Goal: Complete application form: Complete application form

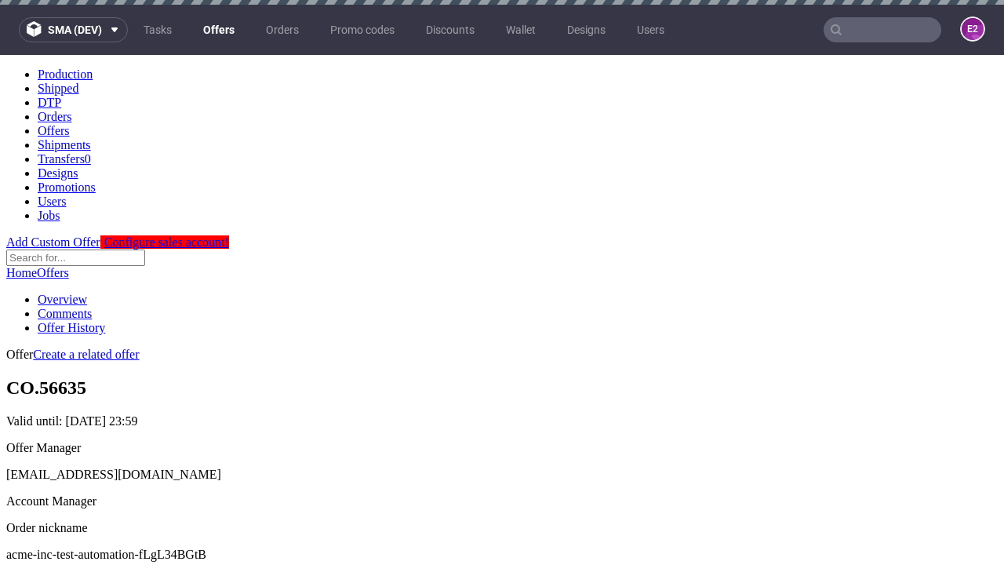
scroll to position [5, 0]
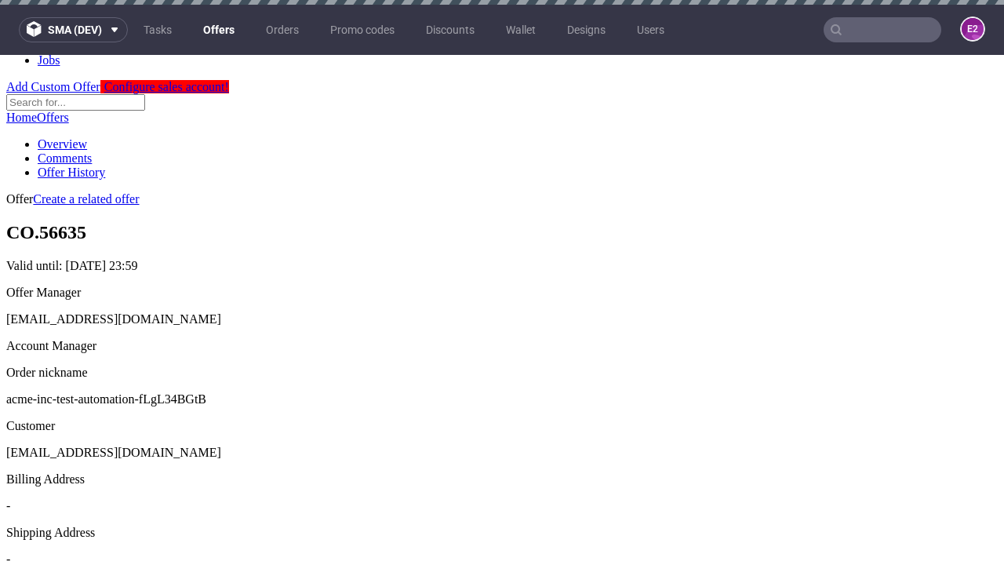
scroll to position [5, 0]
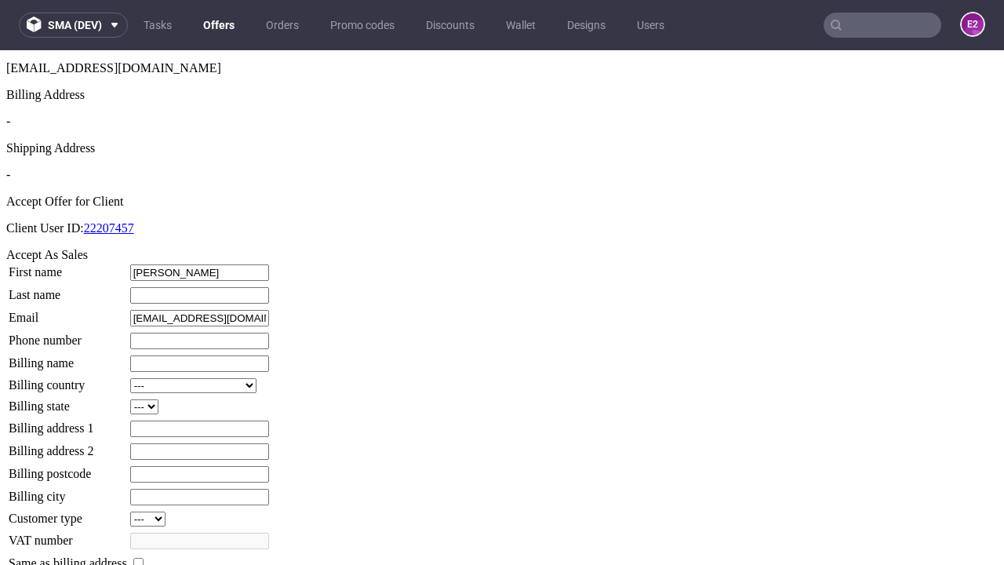
type input "Alessandro"
type input "Wuckert"
type input "1509813888"
type input "Georgette_Hyatt27"
select select "13"
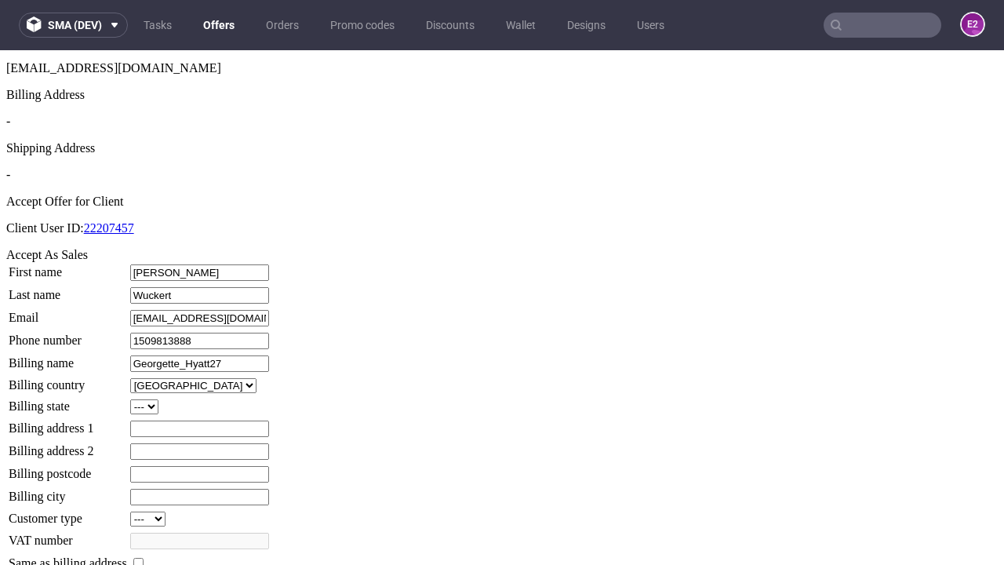
type input "Georgette_Hyatt27"
type input "6 Reynolds Grove"
select select "132"
type input "6 Reynolds Grove"
type input "GP1 4FO"
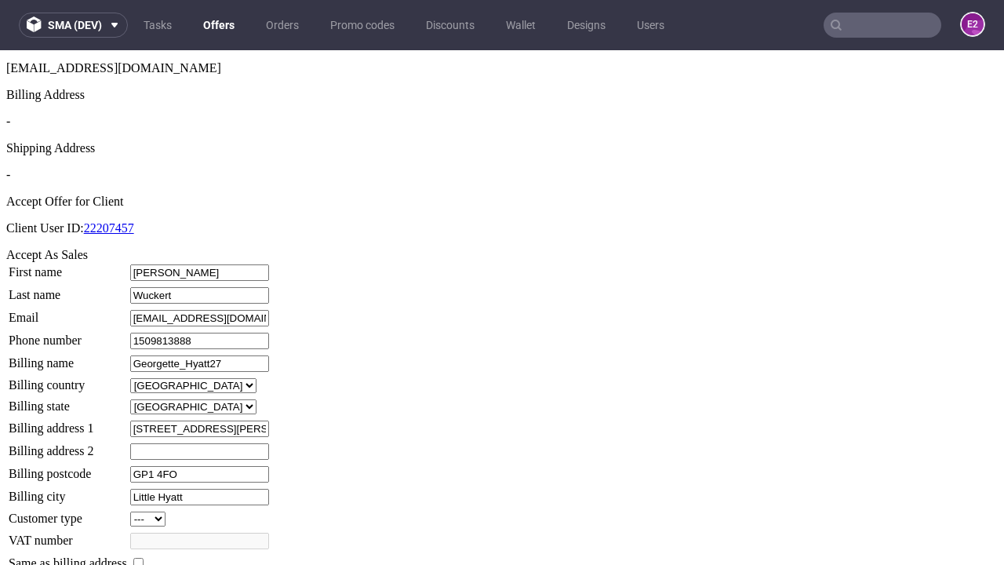
type input "Little Hyatt"
click at [143, 558] on input "checkbox" at bounding box center [138, 563] width 10 height 10
checkbox input "true"
type input "Georgette_Hyatt27"
select select "13"
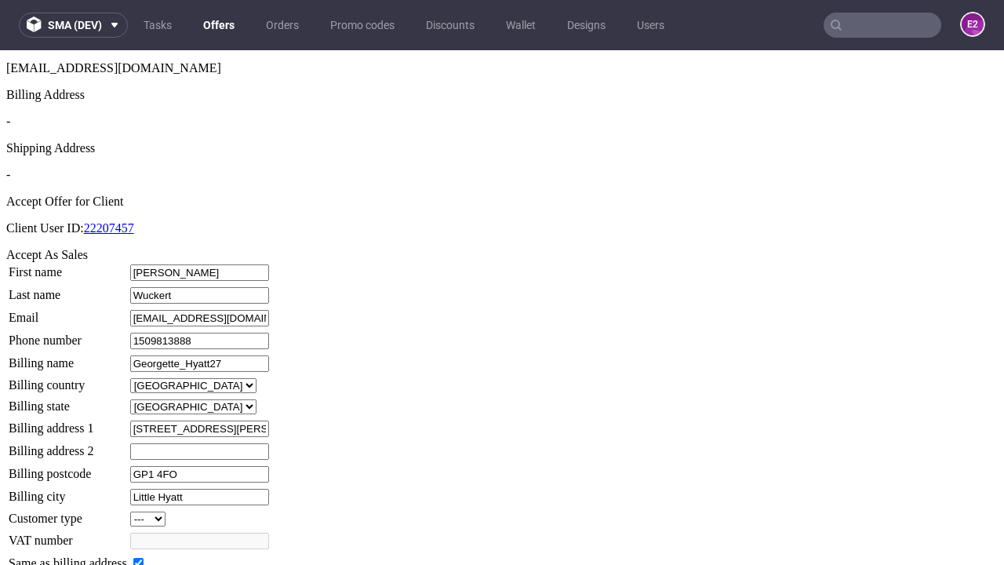
type input "6 Reynolds Grove"
type input "GP1 4FO"
type input "Little Hyatt"
select select "132"
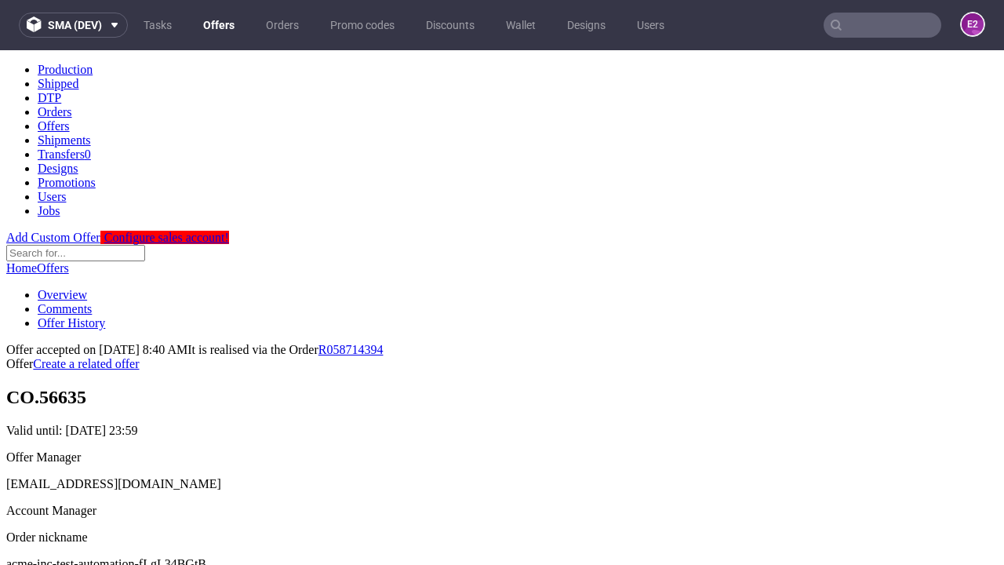
scroll to position [0, 0]
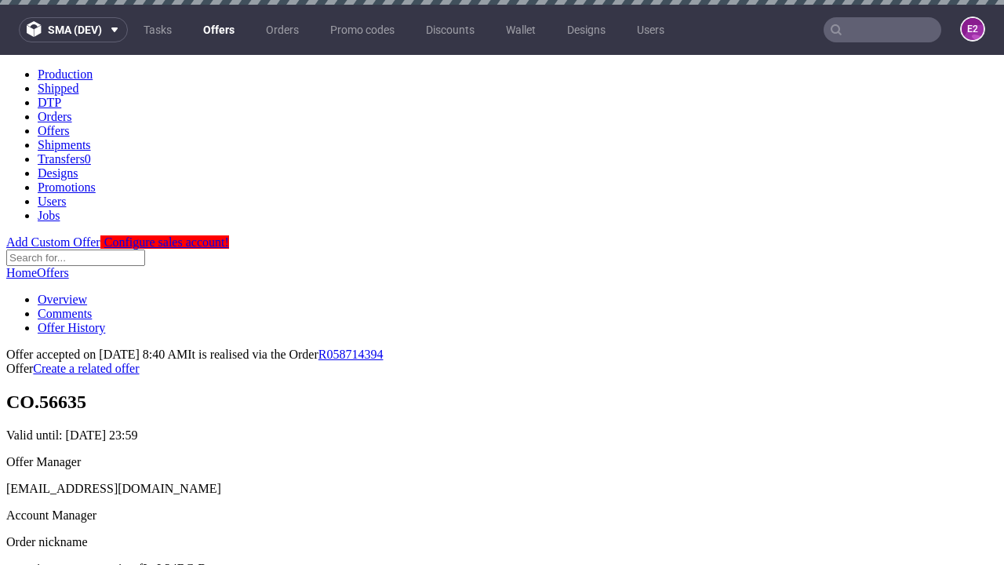
type input "[DATE]"
select select "12214305"
type input "In progress..."
